Goal: Transaction & Acquisition: Purchase product/service

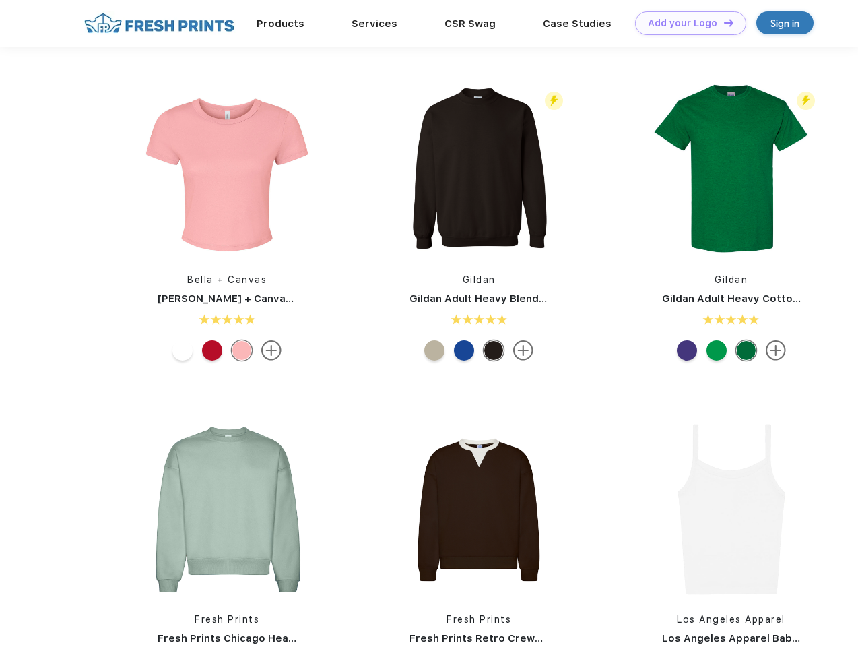
click at [686, 23] on link "Add your Logo Design Tool" at bounding box center [690, 23] width 111 height 24
click at [0, 0] on div "Design Tool" at bounding box center [0, 0] width 0 height 0
click at [723, 22] on link "Add your Logo Design Tool" at bounding box center [690, 23] width 111 height 24
click at [227, 170] on img at bounding box center [226, 169] width 179 height 179
click at [183, 350] on div at bounding box center [182, 350] width 20 height 20
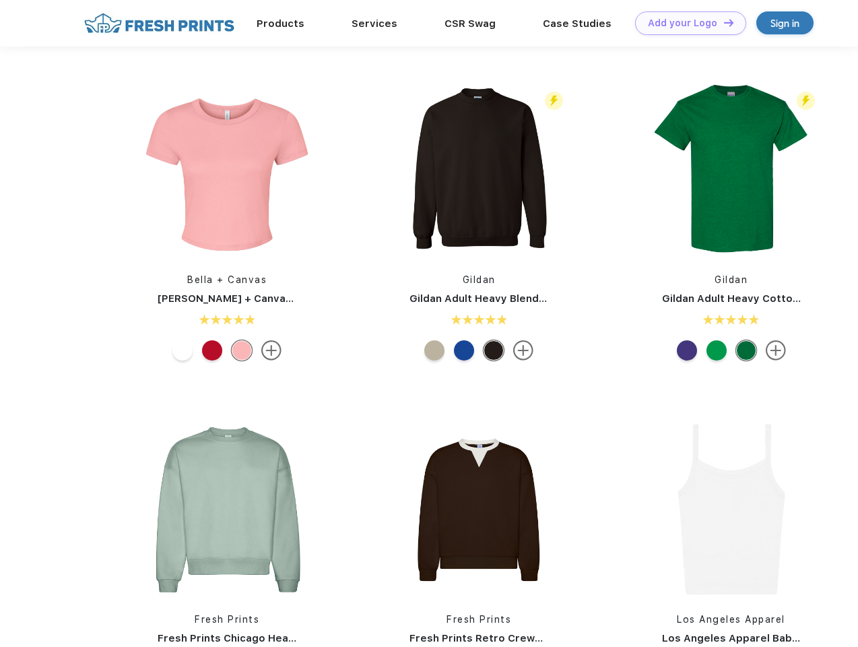
click at [212, 350] on div at bounding box center [212, 350] width 20 height 20
click at [242, 350] on div at bounding box center [242, 350] width 20 height 20
click at [479, 170] on img at bounding box center [478, 169] width 179 height 179
click at [435, 350] on div at bounding box center [434, 350] width 20 height 20
click at [464, 350] on div at bounding box center [464, 350] width 20 height 20
